Goal: Task Accomplishment & Management: Complete application form

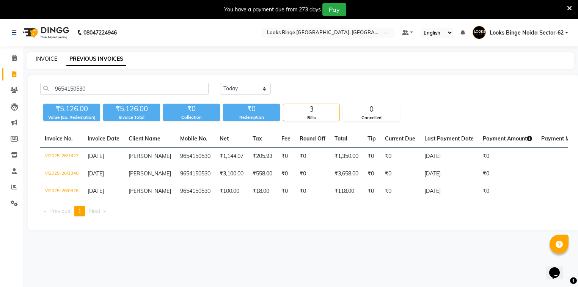
click at [44, 60] on link "INVOICE" at bounding box center [47, 58] width 22 height 7
select select "service"
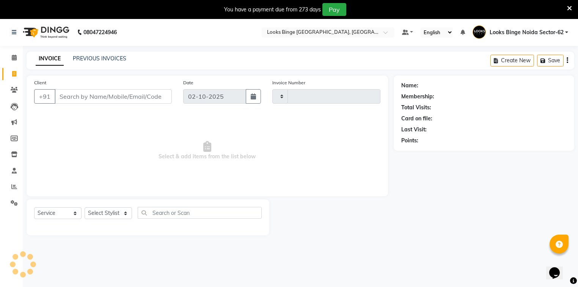
scroll to position [19, 0]
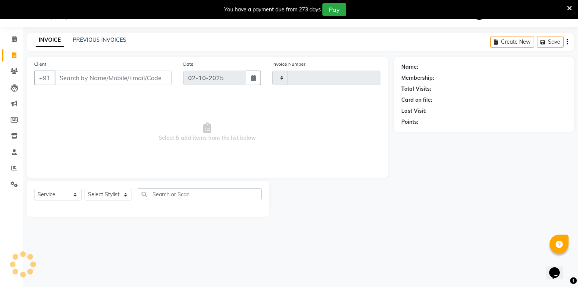
type input "2104"
select select "5378"
click at [119, 78] on input "Client" at bounding box center [113, 78] width 117 height 14
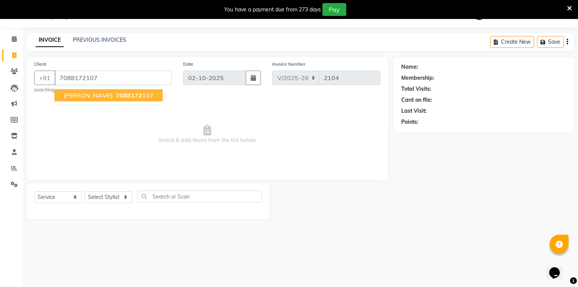
type input "7088172107"
select select "1: Object"
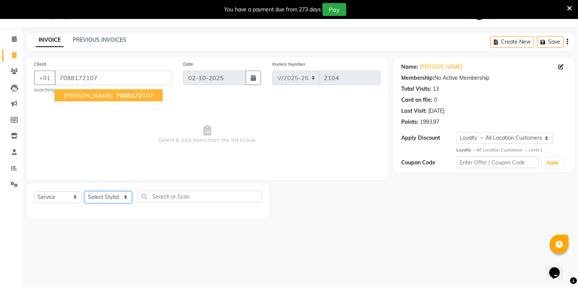
click at [97, 201] on select "Select Stylist ANJALI [PERSON_NAME] [PERSON_NAME] Counter_Sales Kasim Looks Bin…" at bounding box center [108, 197] width 47 height 12
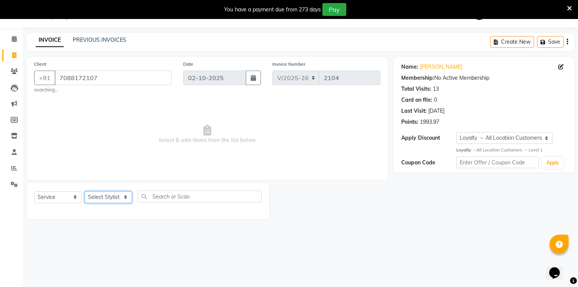
select select "35556"
click at [85, 191] on select "Select Stylist ANJALI [PERSON_NAME] [PERSON_NAME] Counter_Sales Kasim Looks Bin…" at bounding box center [108, 197] width 47 height 12
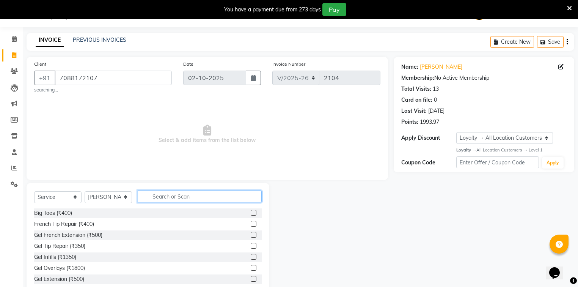
click at [180, 198] on input "text" at bounding box center [200, 196] width 124 height 12
type input "be"
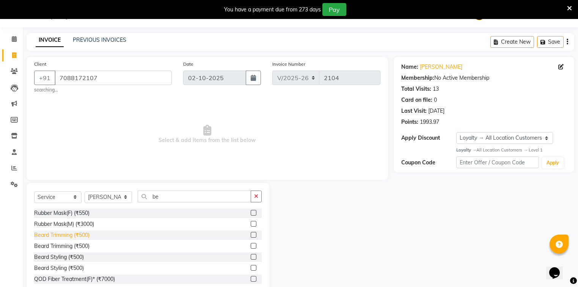
click at [63, 232] on div "Beard Trimming (₹500)" at bounding box center [61, 235] width 55 height 8
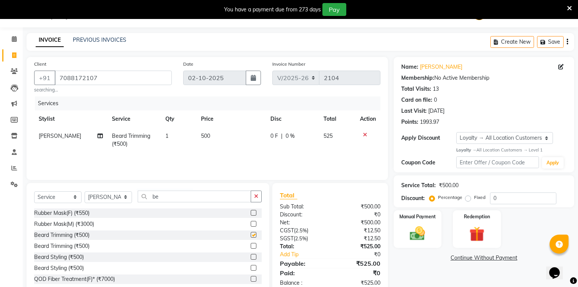
checkbox input "false"
click at [227, 137] on td "500" at bounding box center [231, 139] width 70 height 25
select select "35556"
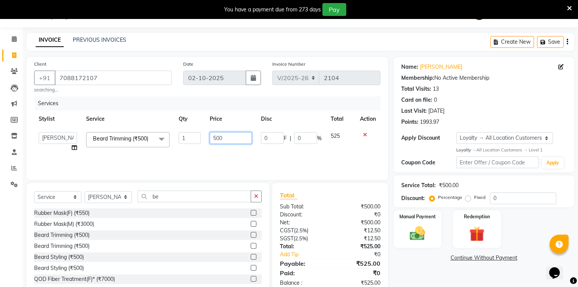
drag, startPoint x: 235, startPoint y: 136, endPoint x: 185, endPoint y: 130, distance: 50.4
click at [185, 130] on tr "ANJALI Annu [PERSON_NAME] [PERSON_NAME] Counter_Sales Kasim Looks Binge Noida S…" at bounding box center [207, 141] width 346 height 29
type input "250"
click at [226, 150] on td "250" at bounding box center [230, 141] width 51 height 29
select select "35556"
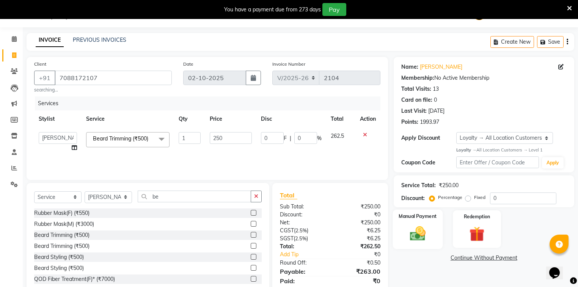
click at [426, 240] on img at bounding box center [418, 233] width 26 height 18
click at [455, 258] on span "UPI" at bounding box center [454, 258] width 12 height 9
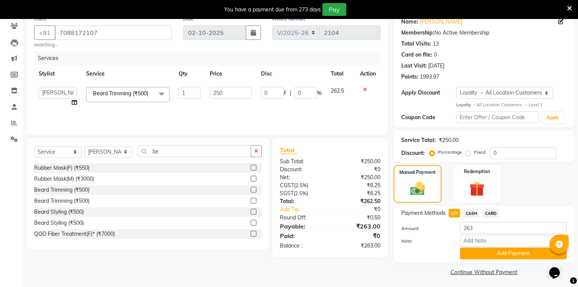
scroll to position [67, 0]
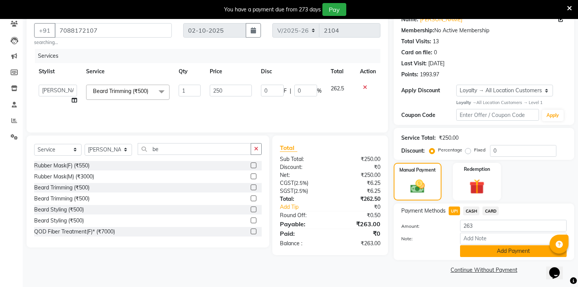
click at [505, 253] on button "Add Payment" at bounding box center [513, 251] width 107 height 12
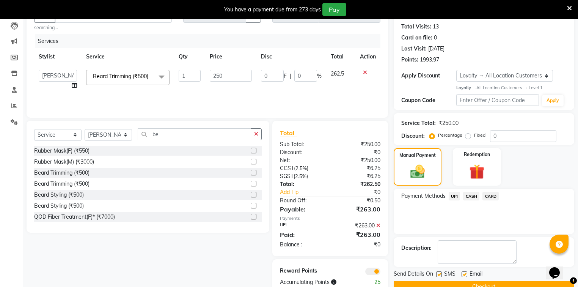
scroll to position [100, 0]
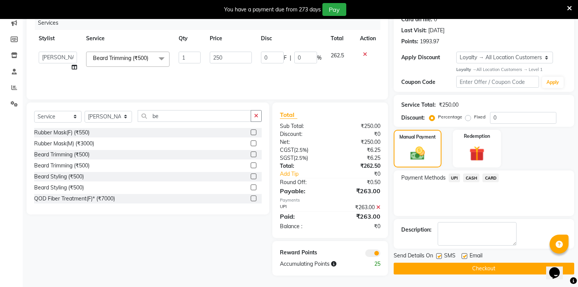
click at [445, 271] on button "Checkout" at bounding box center [484, 268] width 180 height 12
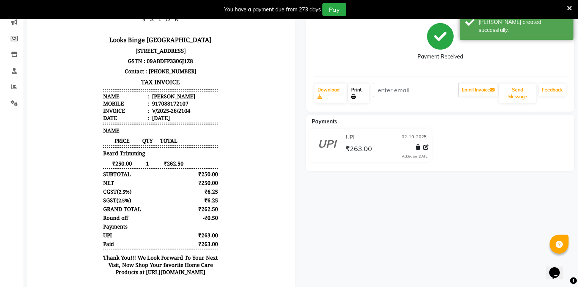
click at [364, 94] on link "Print" at bounding box center [358, 93] width 21 height 20
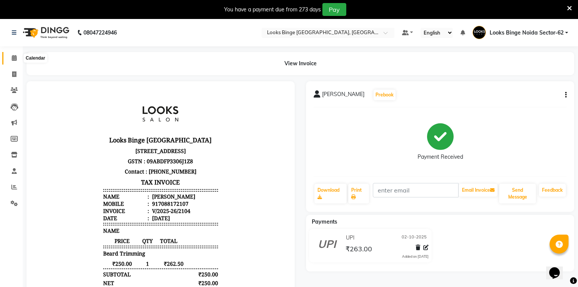
click at [12, 58] on icon at bounding box center [14, 58] width 5 height 6
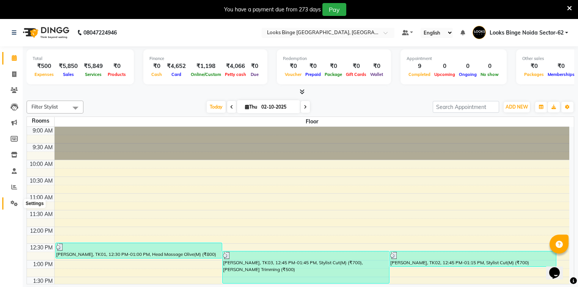
click at [13, 201] on icon at bounding box center [14, 203] width 7 height 6
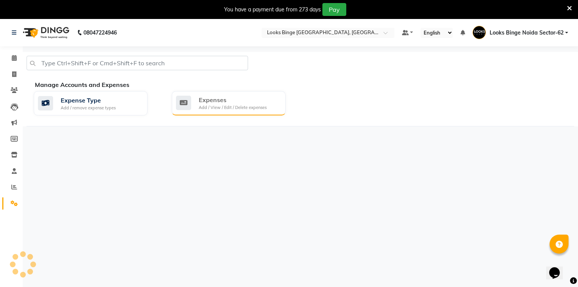
click at [209, 96] on div "Expenses" at bounding box center [233, 99] width 68 height 9
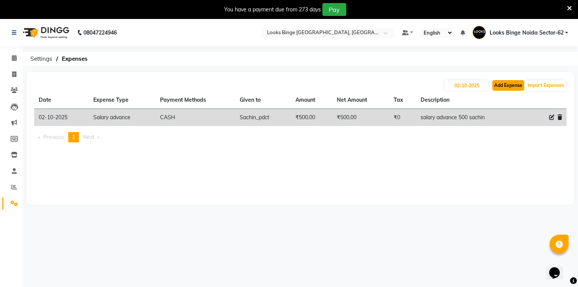
click at [517, 86] on button "Add Expense" at bounding box center [508, 85] width 32 height 11
select select "1"
select select "4305"
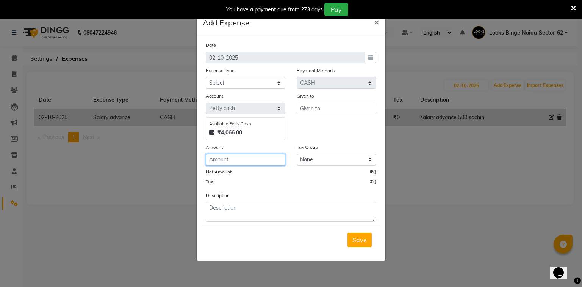
click at [241, 157] on input "number" at bounding box center [246, 160] width 80 height 12
click at [342, 109] on input "text" at bounding box center [337, 108] width 80 height 12
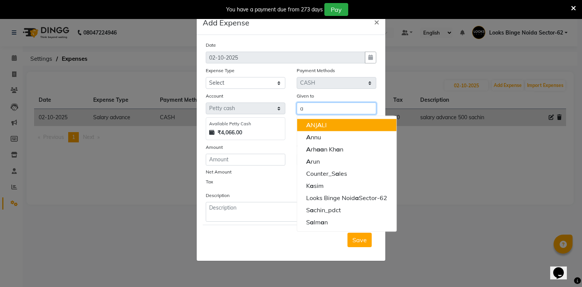
click at [325, 116] on ngb-typeahead-window "A NJ A LI A nnu A rh a a n Kh a n A run Counter_S a les K a sim Looks Binge Noi…" at bounding box center [347, 173] width 100 height 116
click at [321, 127] on span "A" at bounding box center [319, 125] width 5 height 8
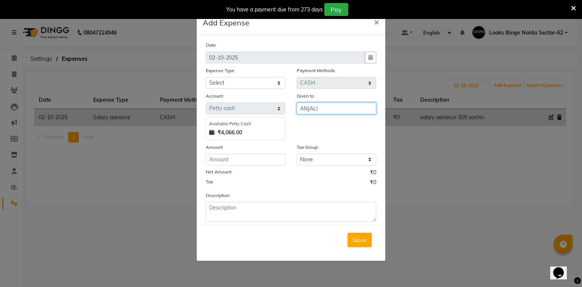
type input "ANJALI"
click at [254, 156] on input "number" at bounding box center [246, 160] width 80 height 12
type input "278"
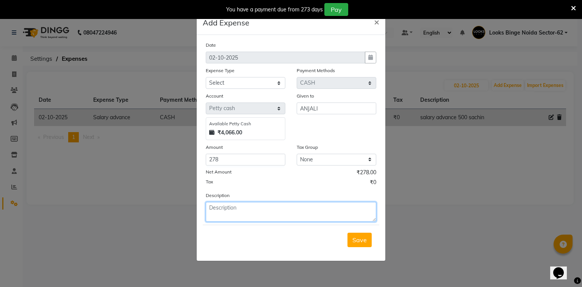
drag, startPoint x: 268, startPoint y: 214, endPoint x: 263, endPoint y: 213, distance: 5.4
click at [268, 214] on textarea at bounding box center [291, 212] width 171 height 20
type textarea "service 6960 4% =278 date [DATE]"
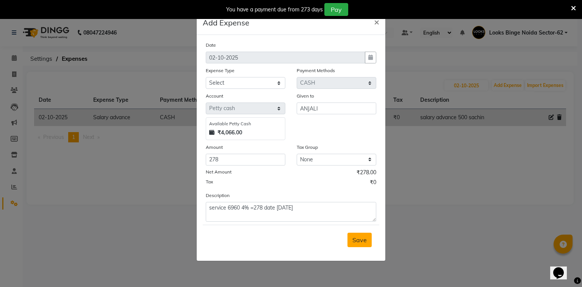
click at [361, 240] on span "Save" at bounding box center [360, 240] width 14 height 8
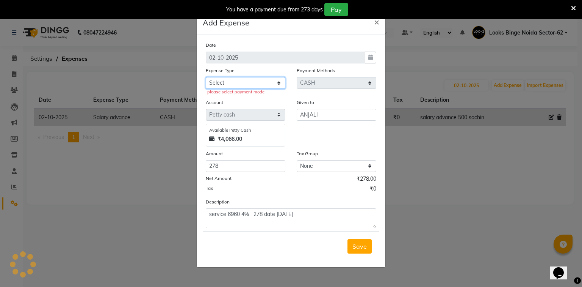
click at [226, 82] on select "Select Accommodation Aesthetics Bank Deposit BLINKIT Cash Handover Client Refun…" at bounding box center [246, 83] width 80 height 12
select select "24170"
click at [206, 78] on select "Select Accommodation Aesthetics Bank Deposit BLINKIT Cash Handover Client Refun…" at bounding box center [246, 83] width 80 height 12
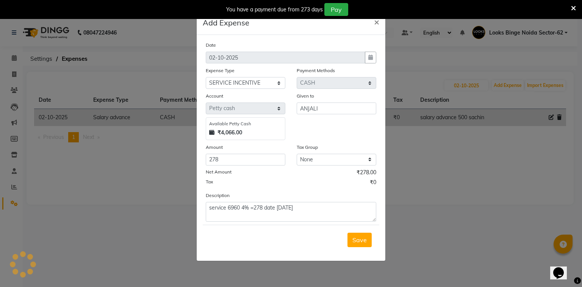
click at [354, 238] on span "Save" at bounding box center [360, 240] width 14 height 8
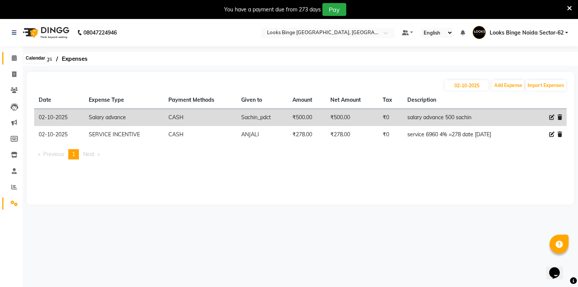
click at [15, 59] on icon at bounding box center [14, 58] width 5 height 6
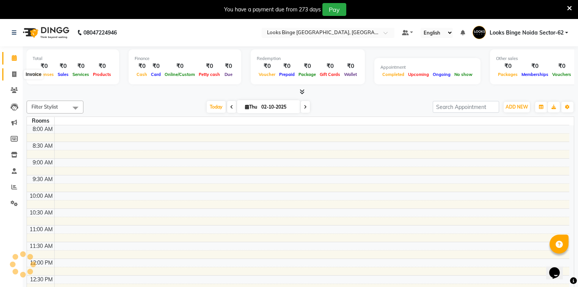
click at [14, 75] on icon at bounding box center [14, 74] width 4 height 6
select select "service"
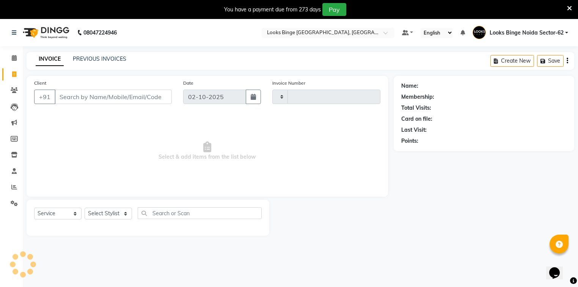
click at [101, 101] on input "Client" at bounding box center [113, 96] width 117 height 14
type input "7351509985"
type input "2105"
select select "5378"
type input "7351509985"
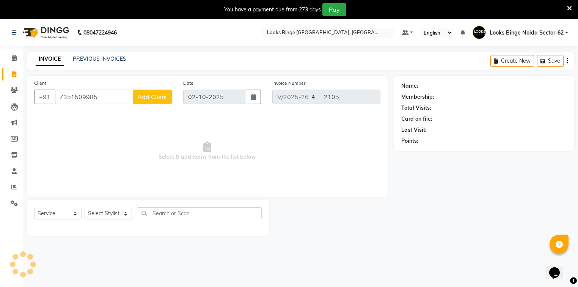
click at [161, 107] on div "Client [PHONE_NUMBER] Add Client" at bounding box center [102, 94] width 149 height 31
click at [157, 96] on span "Add Client" at bounding box center [152, 97] width 30 height 8
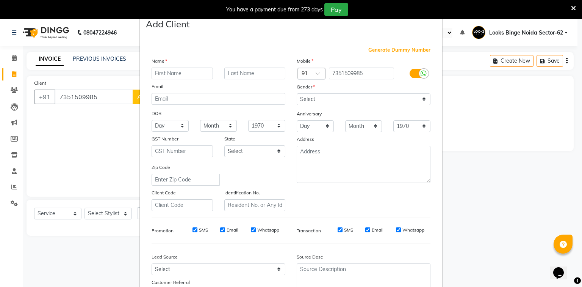
click at [176, 78] on input "text" at bounding box center [182, 73] width 61 height 12
type input "naveen"
click at [237, 74] on input "text" at bounding box center [254, 73] width 61 height 12
type input "yadav"
click at [348, 98] on select "Select [DEMOGRAPHIC_DATA] [DEMOGRAPHIC_DATA] Other Prefer Not To Say" at bounding box center [364, 99] width 134 height 12
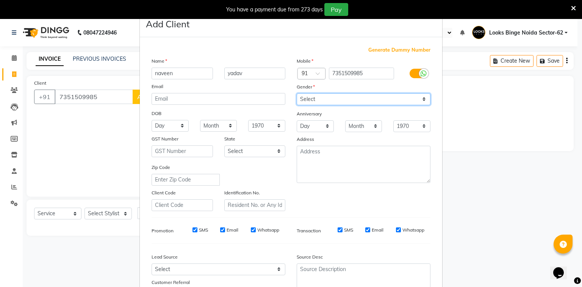
select select "[DEMOGRAPHIC_DATA]"
click at [297, 94] on select "Select [DEMOGRAPHIC_DATA] [DEMOGRAPHIC_DATA] Other Prefer Not To Say" at bounding box center [364, 99] width 134 height 12
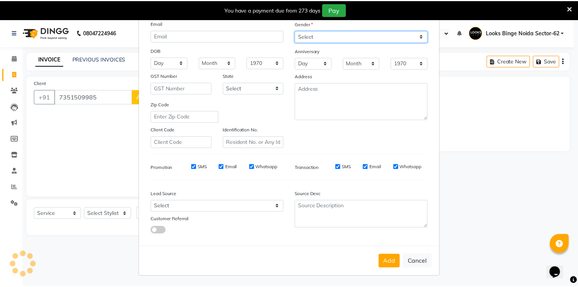
scroll to position [67, 0]
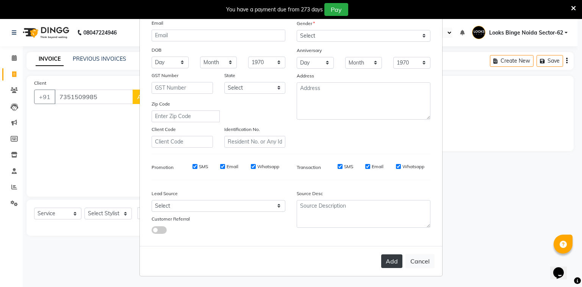
click at [386, 254] on button "Add" at bounding box center [391, 261] width 21 height 14
select select
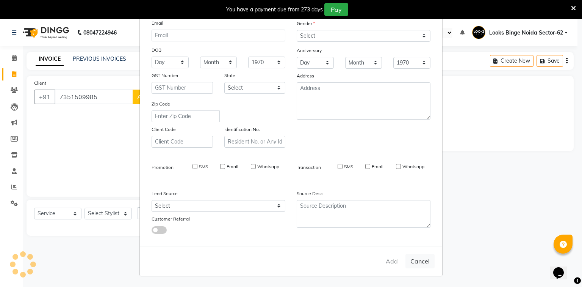
select select
checkbox input "false"
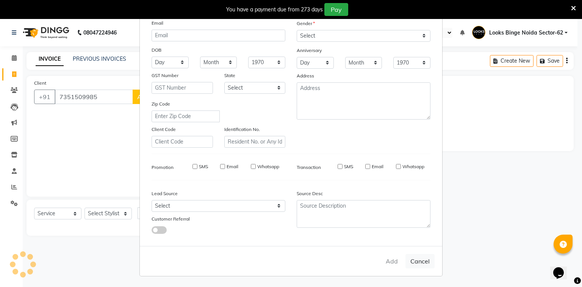
checkbox input "false"
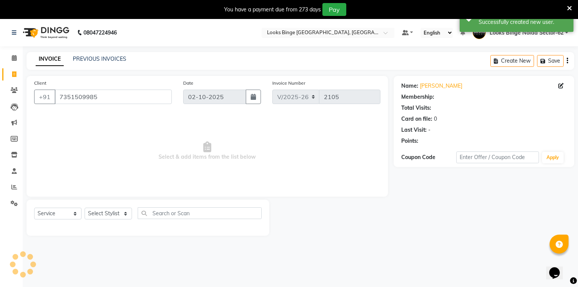
select select "1: Object"
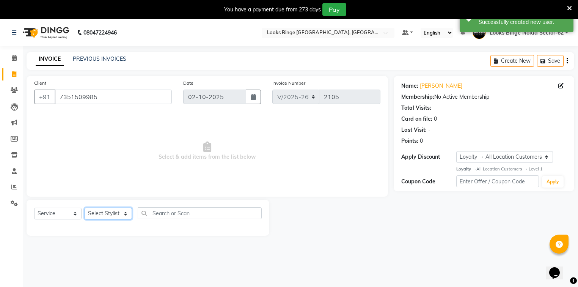
click at [107, 215] on select "Select Stylist ANJALI [PERSON_NAME] [PERSON_NAME] Counter_Sales Kasim Looks Bin…" at bounding box center [108, 213] width 47 height 12
select select "35556"
click at [85, 208] on select "Select Stylist ANJALI [PERSON_NAME] [PERSON_NAME] Counter_Sales Kasim Looks Bin…" at bounding box center [108, 213] width 47 height 12
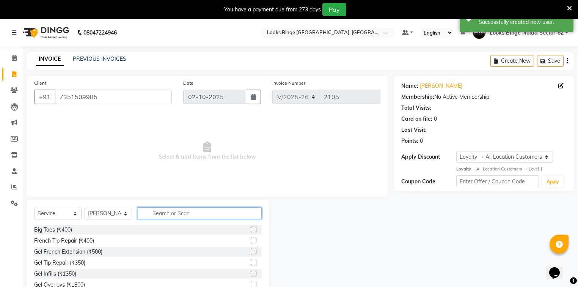
click at [182, 214] on input "text" at bounding box center [200, 213] width 124 height 12
type input "be"
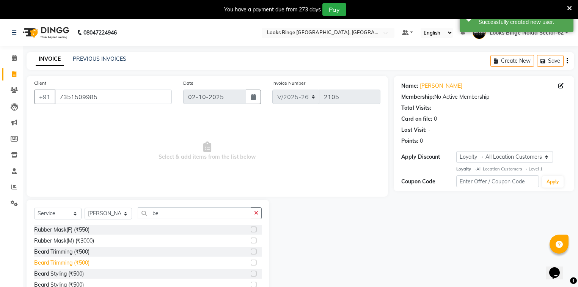
click at [45, 262] on div "Beard Trimming (₹500)" at bounding box center [61, 263] width 55 height 8
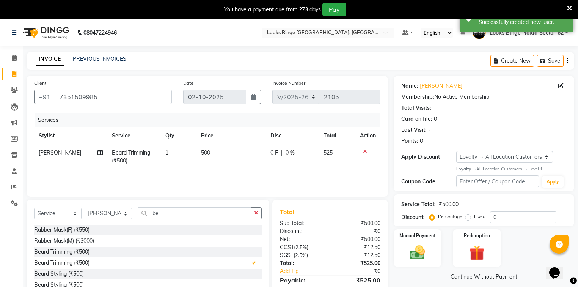
checkbox input "false"
click at [227, 145] on td "500" at bounding box center [231, 156] width 70 height 25
select select "35556"
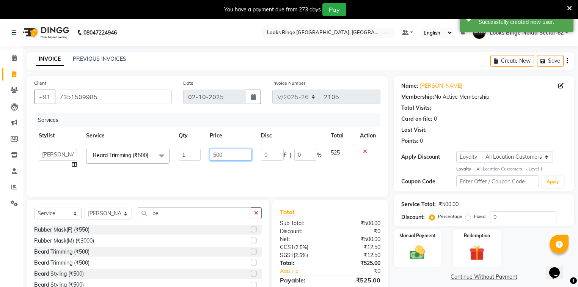
drag, startPoint x: 233, startPoint y: 150, endPoint x: 152, endPoint y: 148, distance: 81.5
click at [152, 148] on tr "ANJALI Annu [PERSON_NAME] [PERSON_NAME] Counter_Sales Kasim Looks Binge Noida S…" at bounding box center [207, 158] width 346 height 29
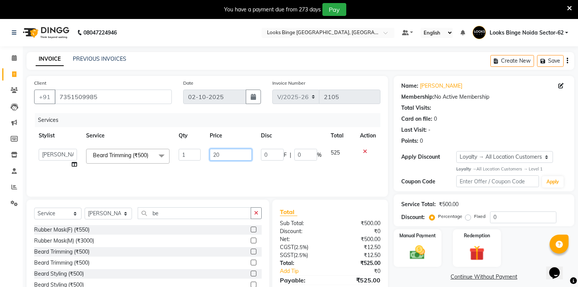
type input "200"
drag, startPoint x: 235, startPoint y: 158, endPoint x: 176, endPoint y: 140, distance: 61.4
click at [176, 140] on table "Stylist Service Qty Price Disc Total Action ANJALI Annu [PERSON_NAME] [PERSON_N…" at bounding box center [207, 150] width 346 height 46
type input "250"
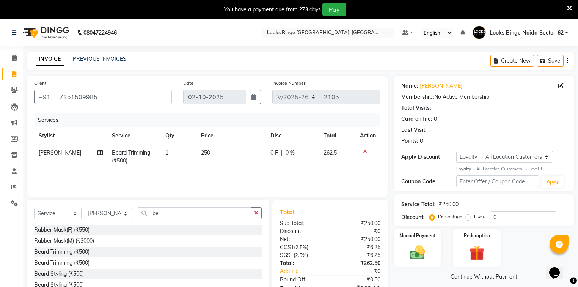
click at [228, 175] on div "Services Stylist Service Qty Price Disc Total Action [PERSON_NAME] Trimming (₹5…" at bounding box center [207, 151] width 346 height 76
click at [529, 218] on input "0" at bounding box center [523, 217] width 66 height 12
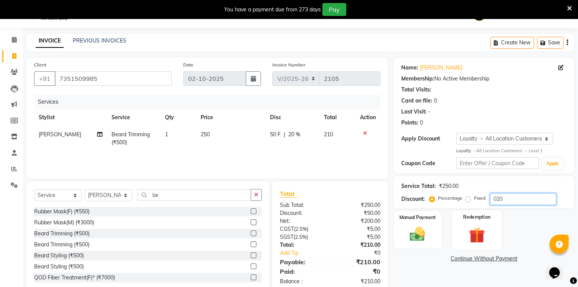
scroll to position [36, 0]
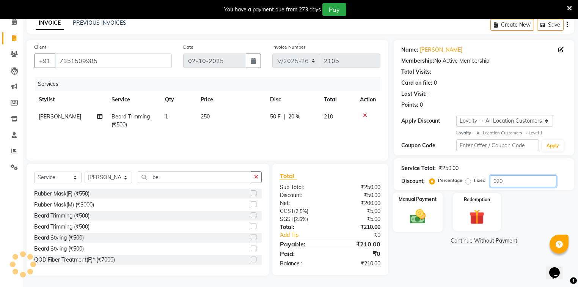
type input "020"
click at [429, 220] on img at bounding box center [418, 216] width 26 height 18
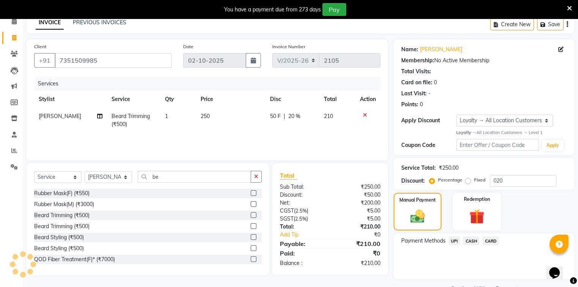
click at [455, 240] on span "UPI" at bounding box center [454, 240] width 12 height 9
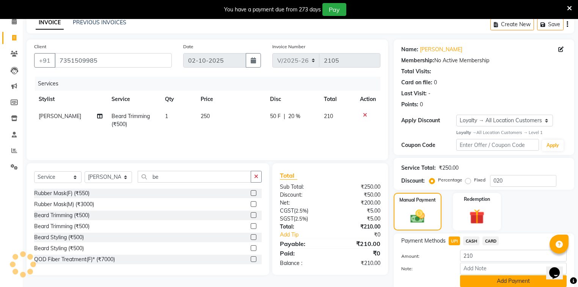
click at [492, 284] on button "Add Payment" at bounding box center [513, 281] width 107 height 12
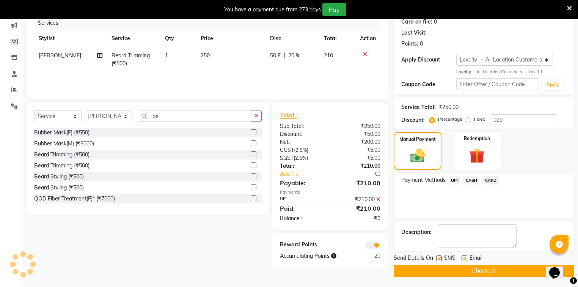
scroll to position [98, 0]
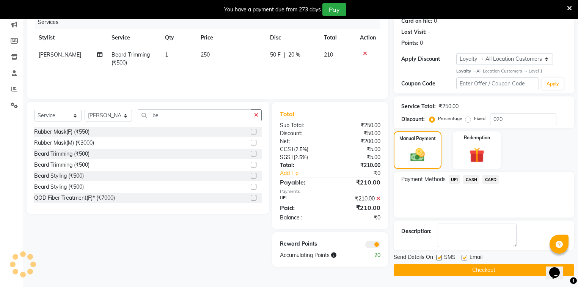
click at [488, 266] on button "Checkout" at bounding box center [484, 270] width 180 height 12
